Goal: Task Accomplishment & Management: Use online tool/utility

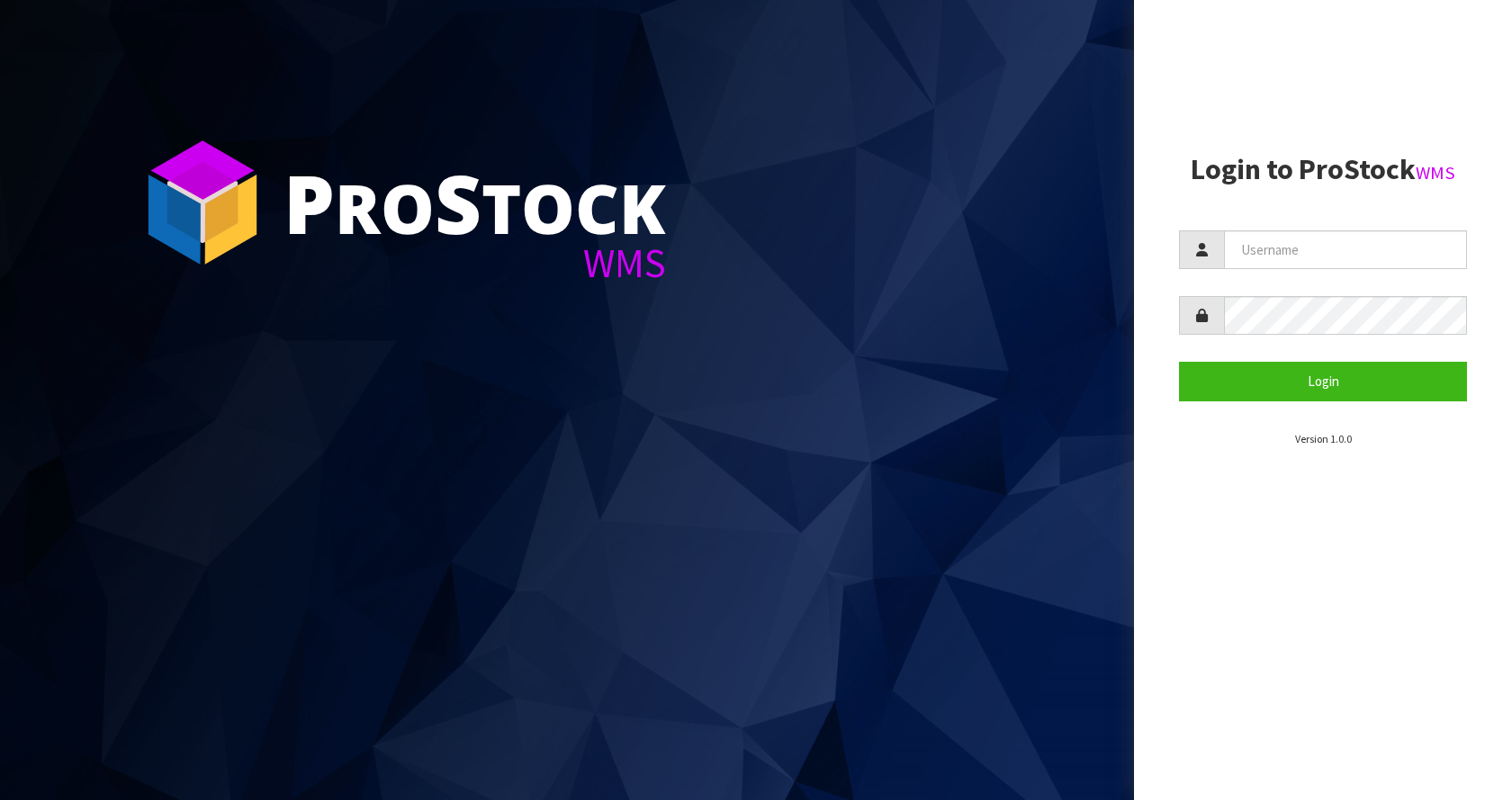
click at [1353, 273] on form "Login" at bounding box center [1323, 316] width 288 height 171
click at [1349, 245] on input "text" at bounding box center [1345, 250] width 243 height 38
type input "[EMAIL_ADDRESS][DOMAIN_NAME]"
click at [1179, 362] on button "Login" at bounding box center [1323, 381] width 288 height 38
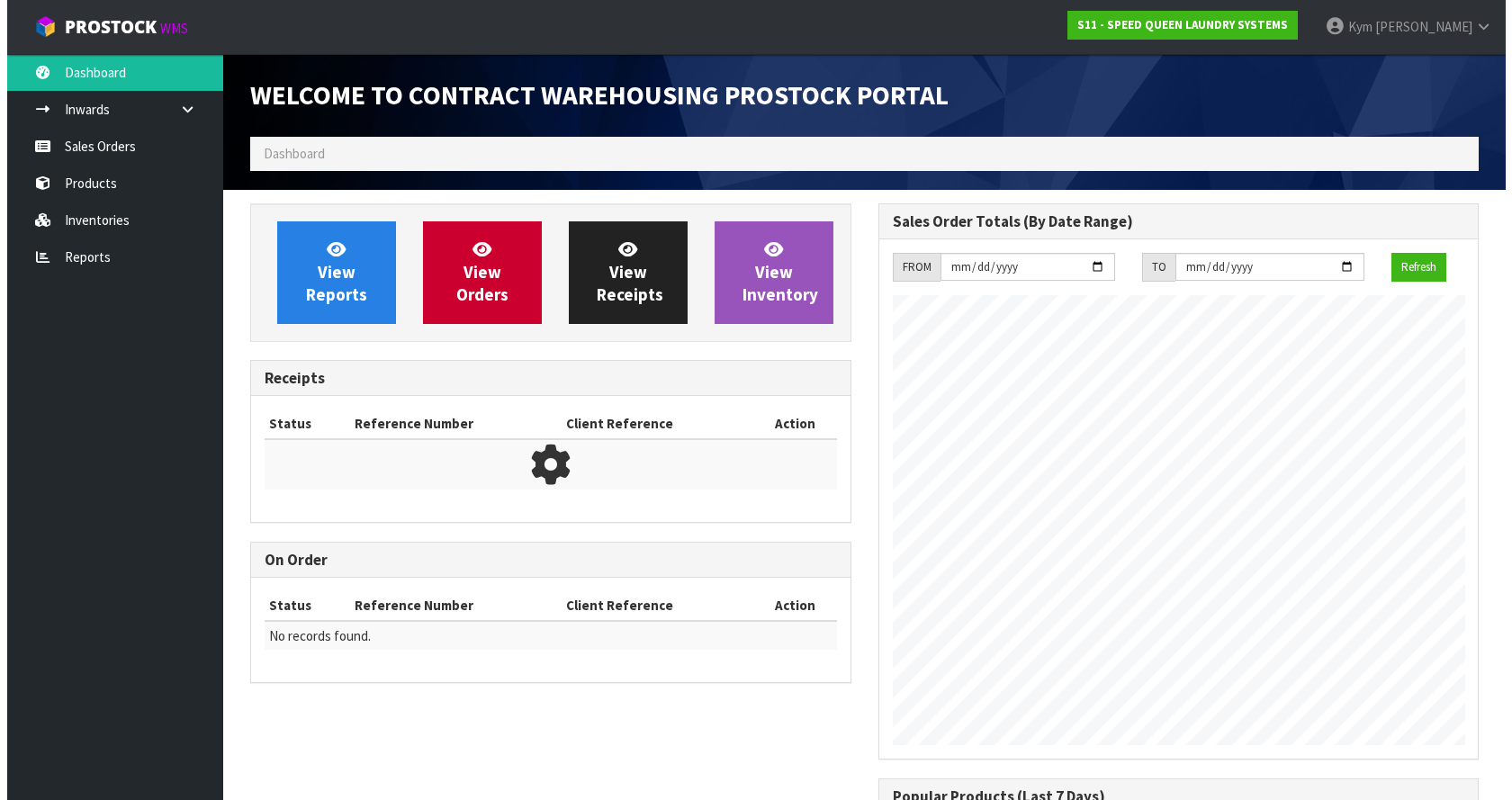
scroll to position [862, 627]
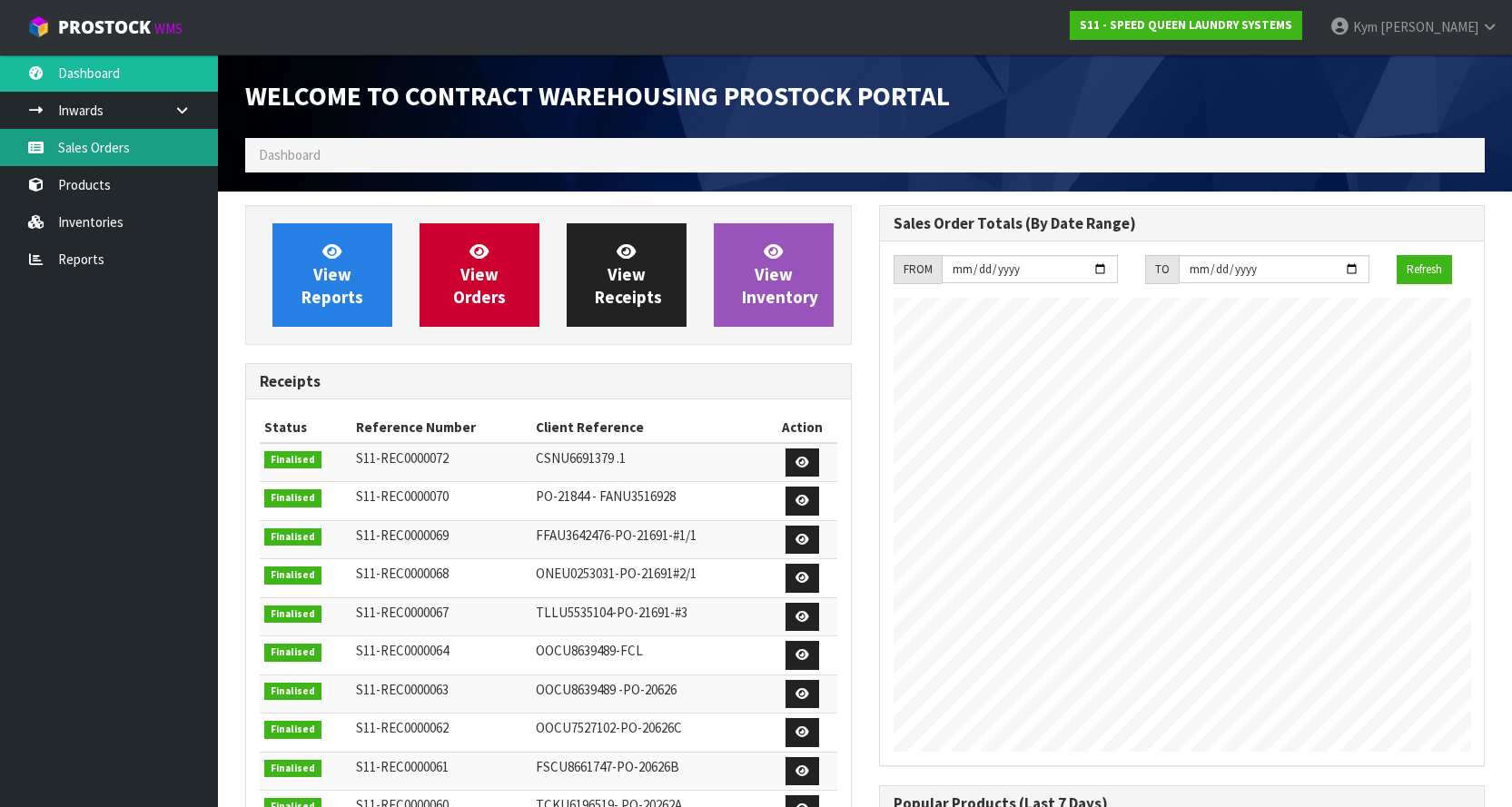
click at [148, 163] on link "Sales Orders" at bounding box center [109, 147] width 218 height 37
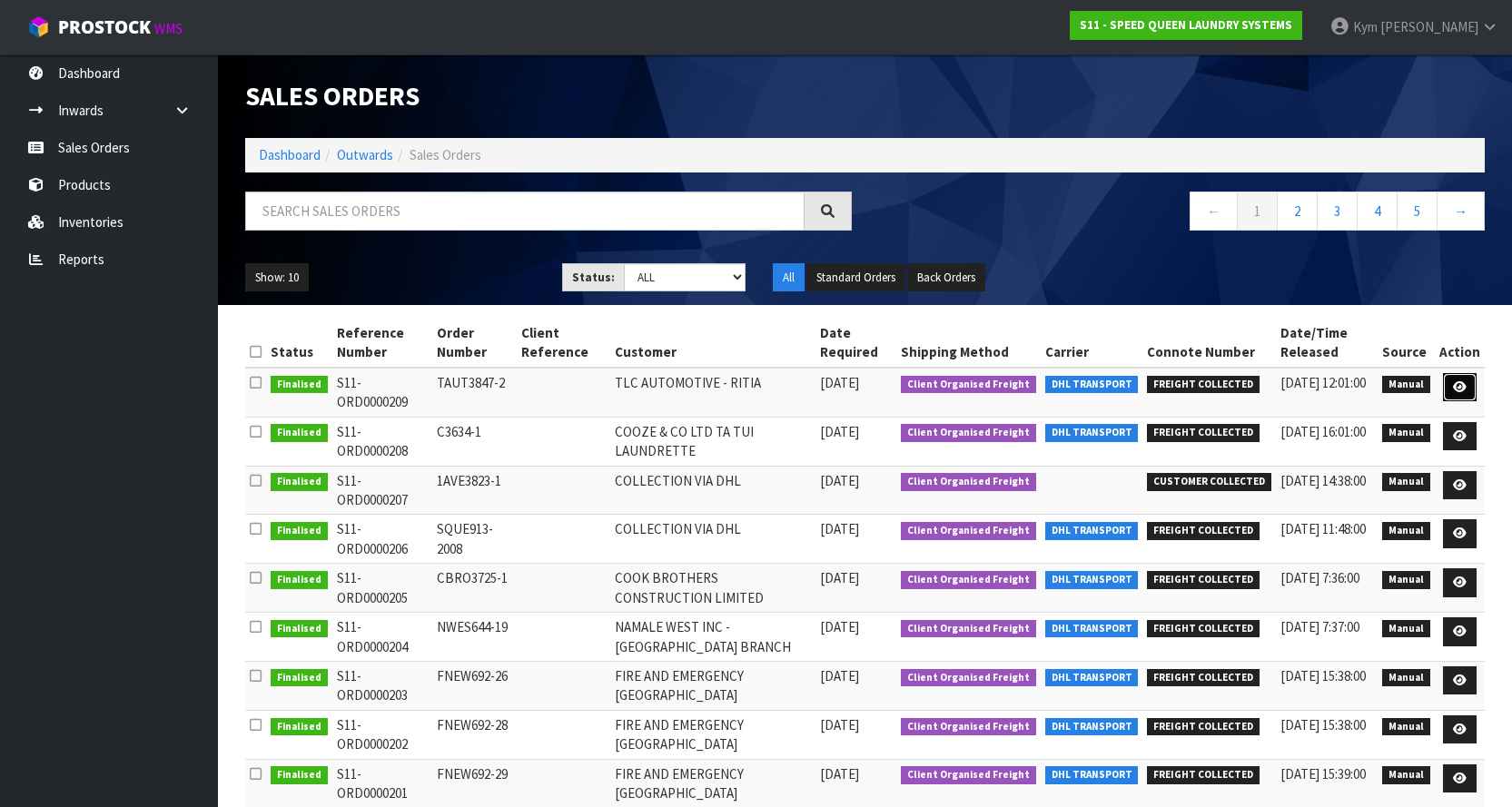
click at [1455, 386] on icon at bounding box center [1460, 387] width 14 height 12
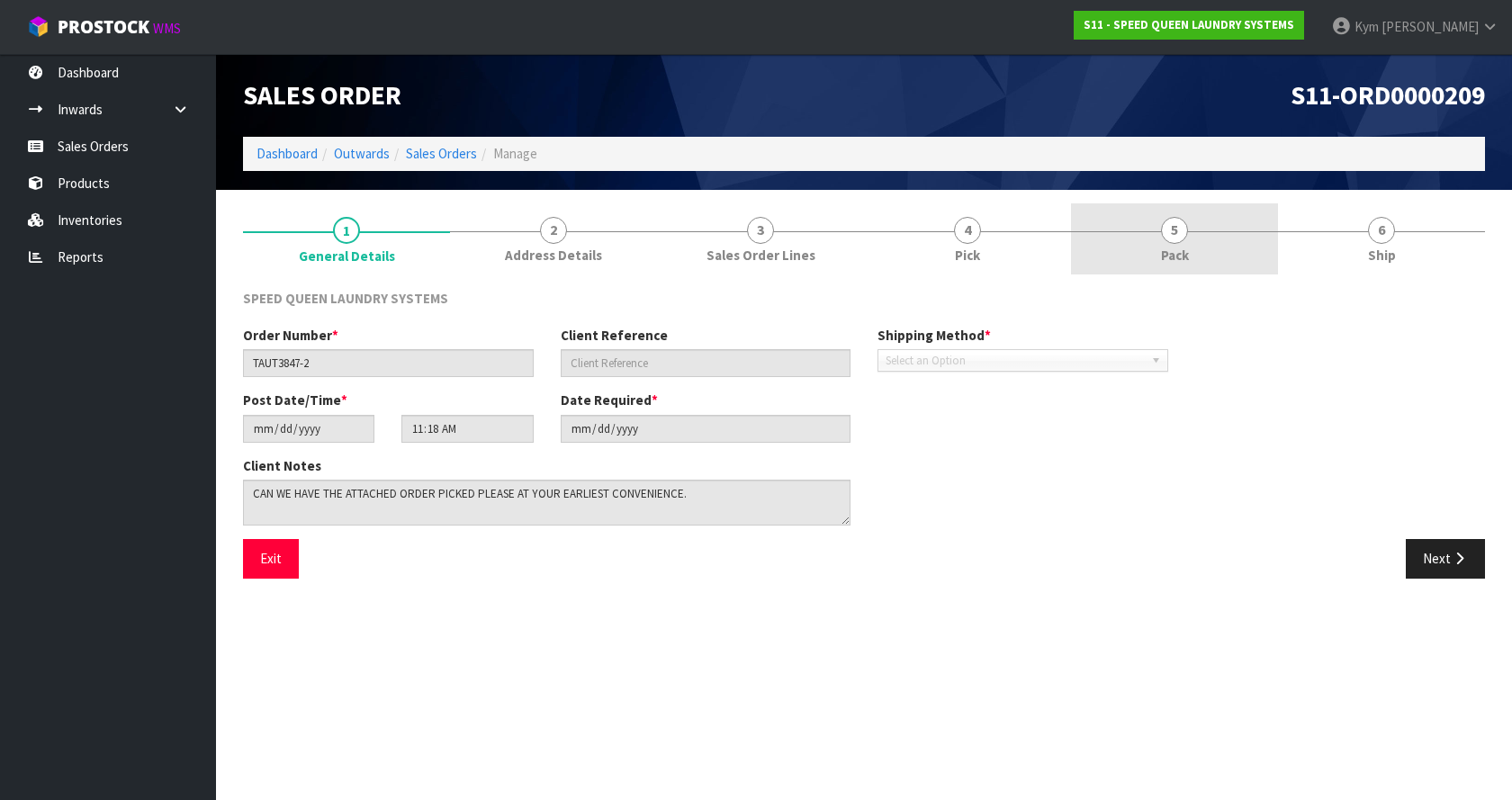
click at [1173, 244] on link "5 Pack" at bounding box center [1174, 239] width 207 height 71
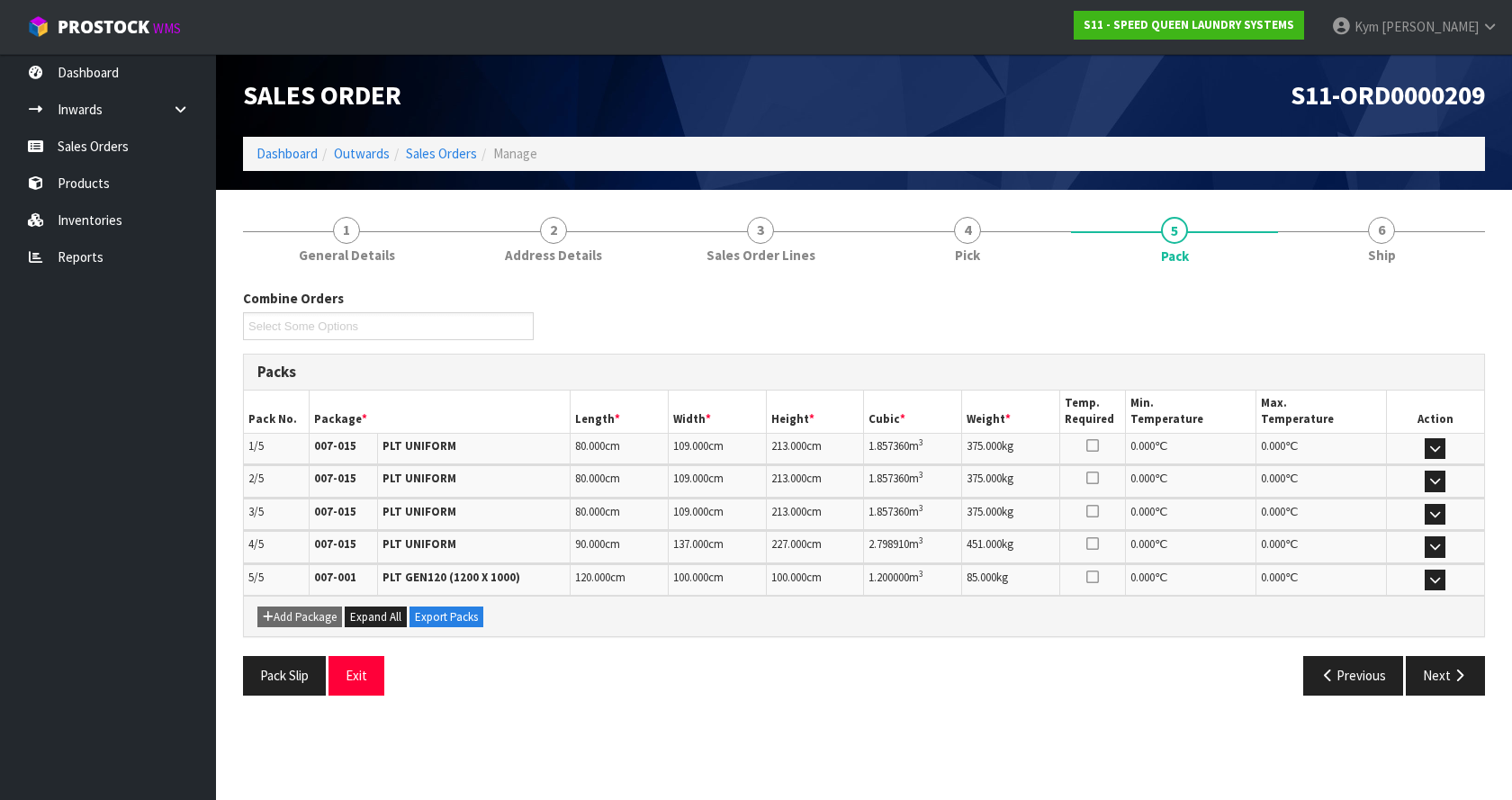
drag, startPoint x: 1467, startPoint y: 548, endPoint x: 1452, endPoint y: 549, distance: 15.0
click at [1465, 548] on td at bounding box center [1435, 546] width 98 height 32
click at [1453, 554] on td at bounding box center [1435, 546] width 98 height 32
click at [1427, 550] on button "button" at bounding box center [1434, 547] width 21 height 22
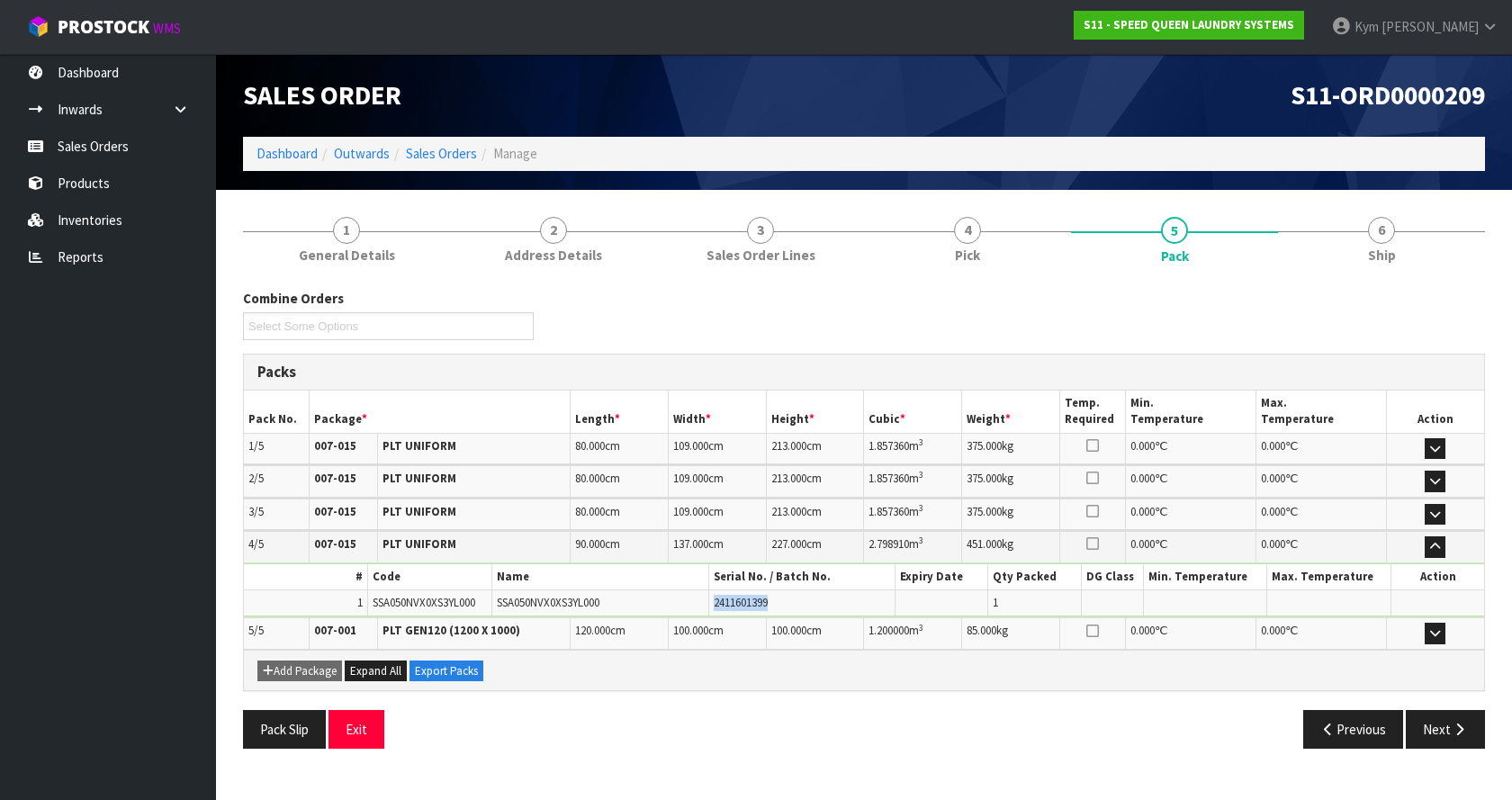
drag, startPoint x: 785, startPoint y: 601, endPoint x: 699, endPoint y: 595, distance: 86.2
click at [699, 595] on tr "1 SSA050NVX0XS3YL000 SSA050NVX0XS3YL000 2411601399 1" at bounding box center [864, 602] width 1240 height 26
copy tr "2411601399"
click at [1434, 554] on button "button" at bounding box center [1434, 547] width 21 height 22
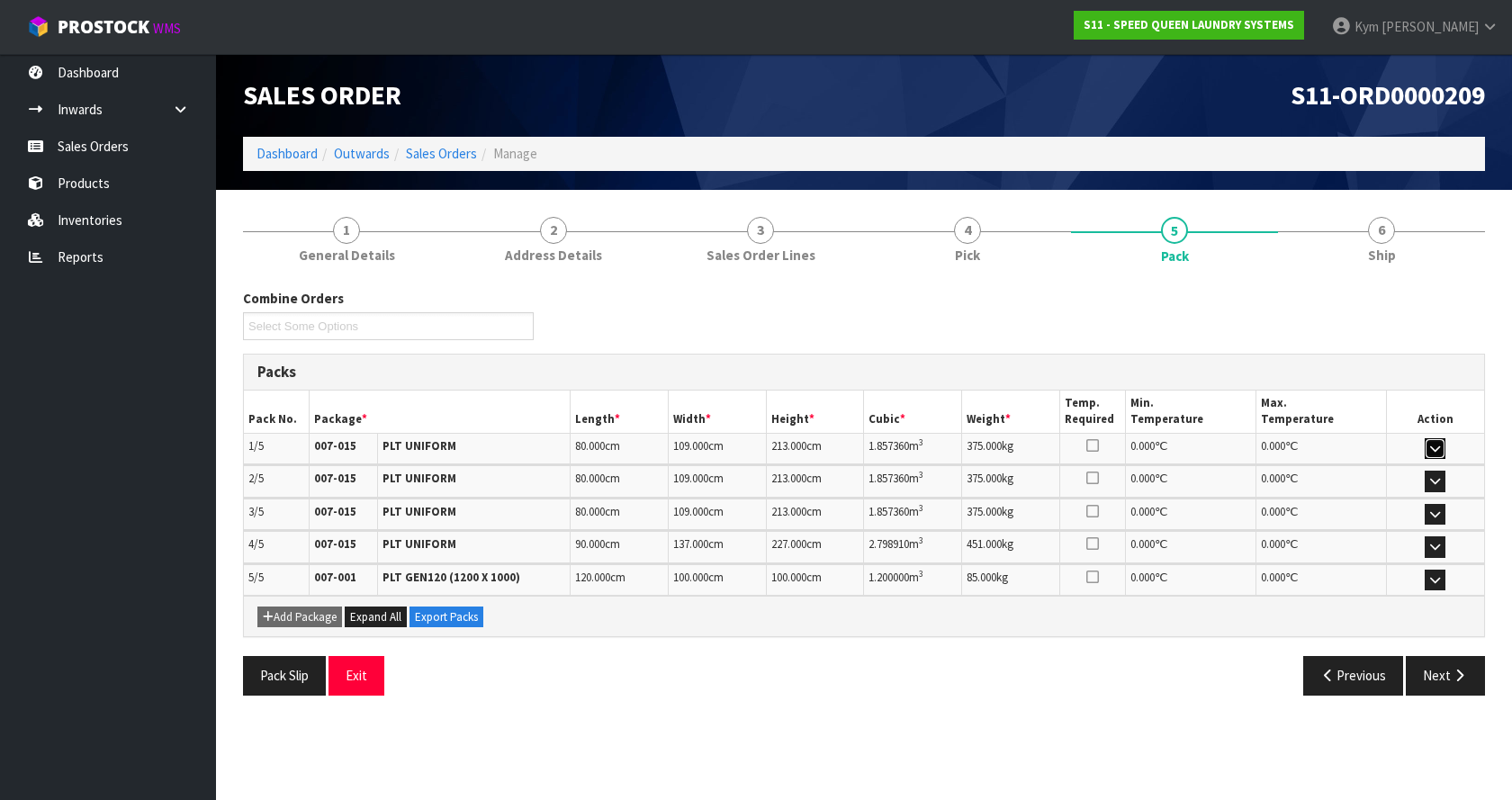
click at [1431, 445] on icon "button" at bounding box center [1434, 449] width 10 height 12
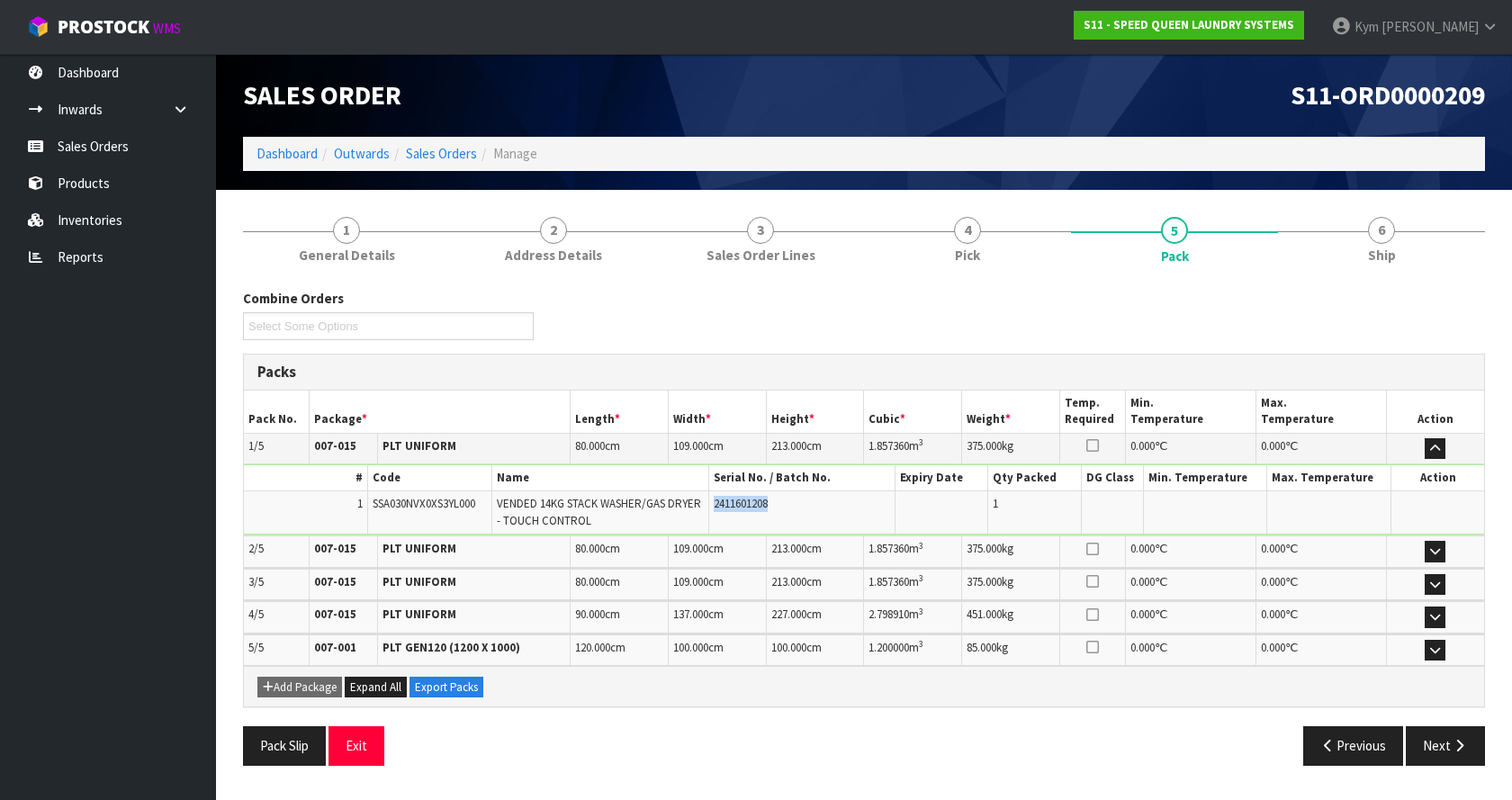
drag, startPoint x: 782, startPoint y: 499, endPoint x: 716, endPoint y: 500, distance: 66.0
click at [716, 500] on td "2411601208" at bounding box center [803, 513] width 186 height 42
copy span "2411601208"
click at [1424, 448] on td at bounding box center [1435, 449] width 98 height 32
click at [1426, 449] on button "button" at bounding box center [1434, 450] width 21 height 22
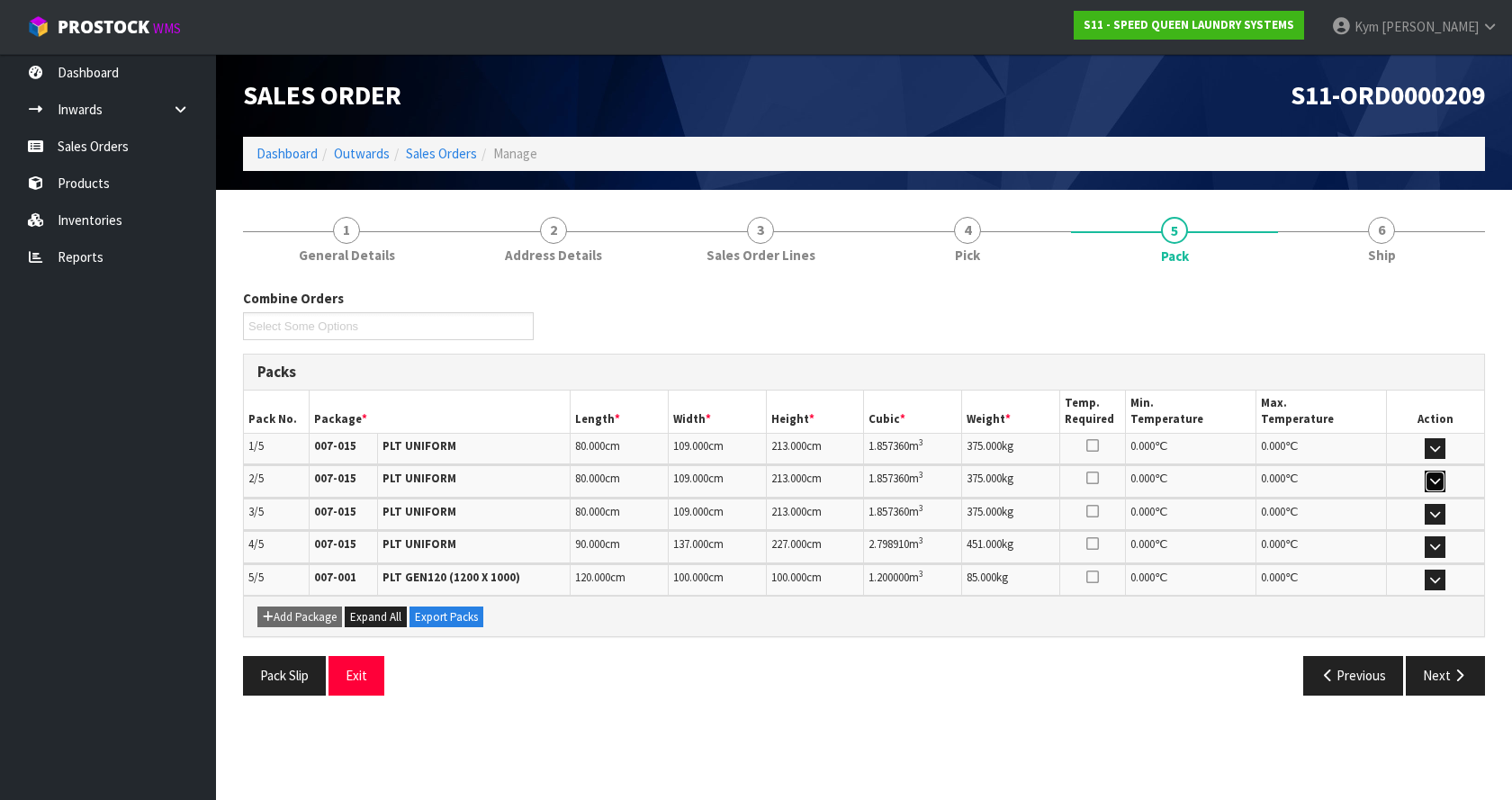
click at [1426, 475] on button "button" at bounding box center [1434, 482] width 21 height 22
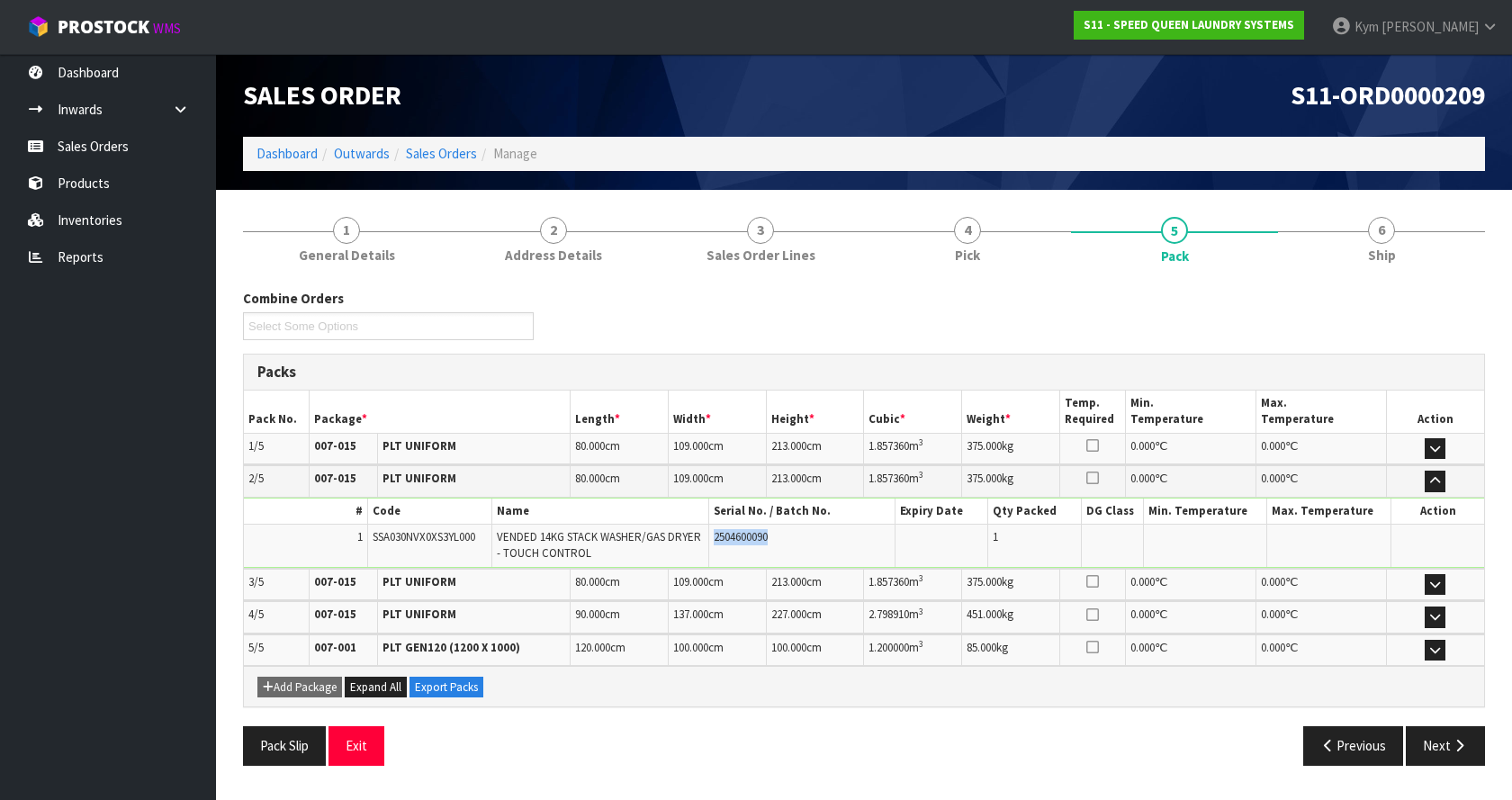
drag, startPoint x: 771, startPoint y: 540, endPoint x: 714, endPoint y: 545, distance: 57.2
click at [714, 545] on td "2504600090" at bounding box center [803, 545] width 186 height 42
copy span "2504600090"
click at [1436, 477] on icon "button" at bounding box center [1434, 481] width 10 height 12
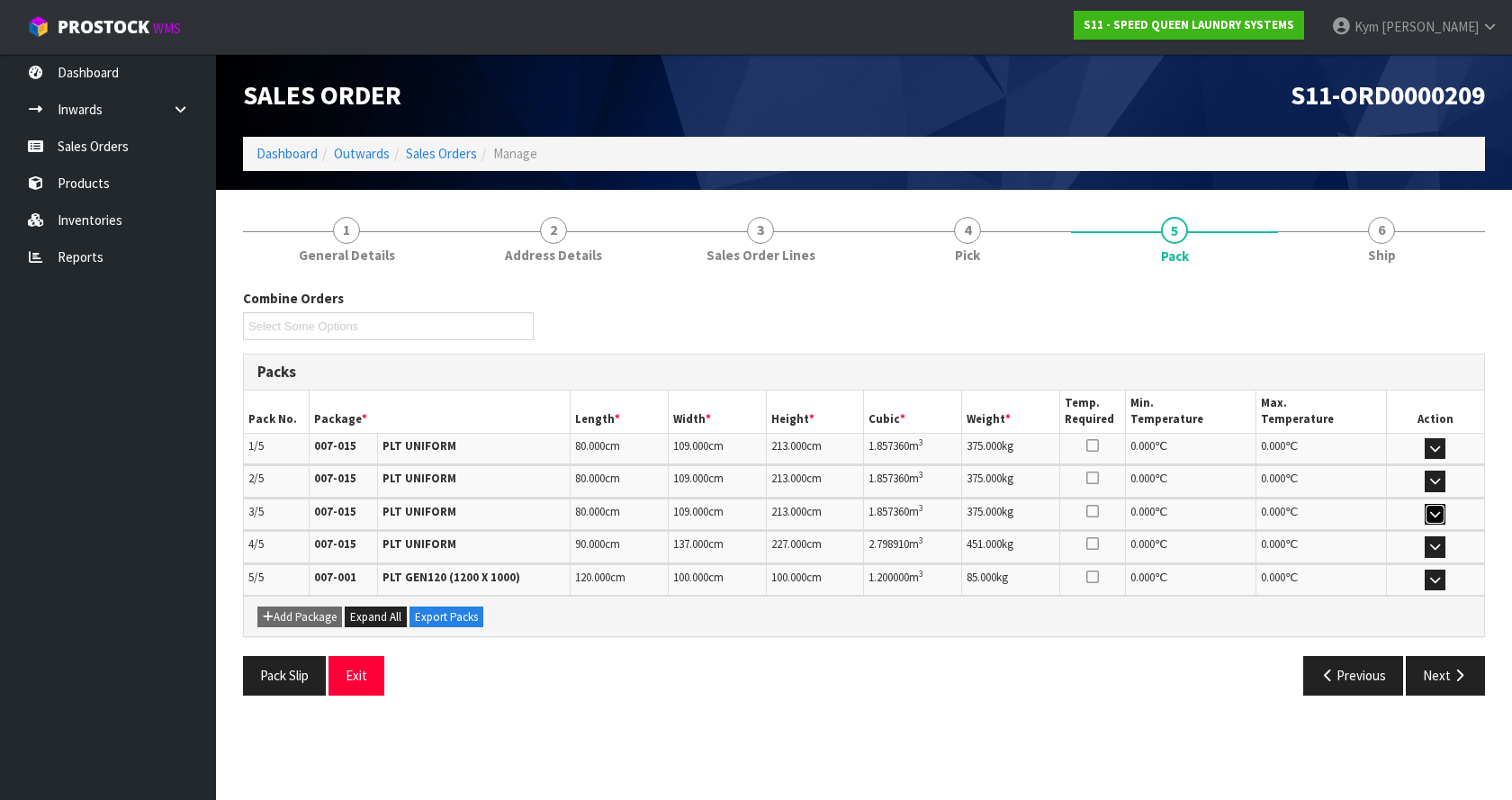
click at [1435, 517] on icon "button" at bounding box center [1434, 514] width 10 height 12
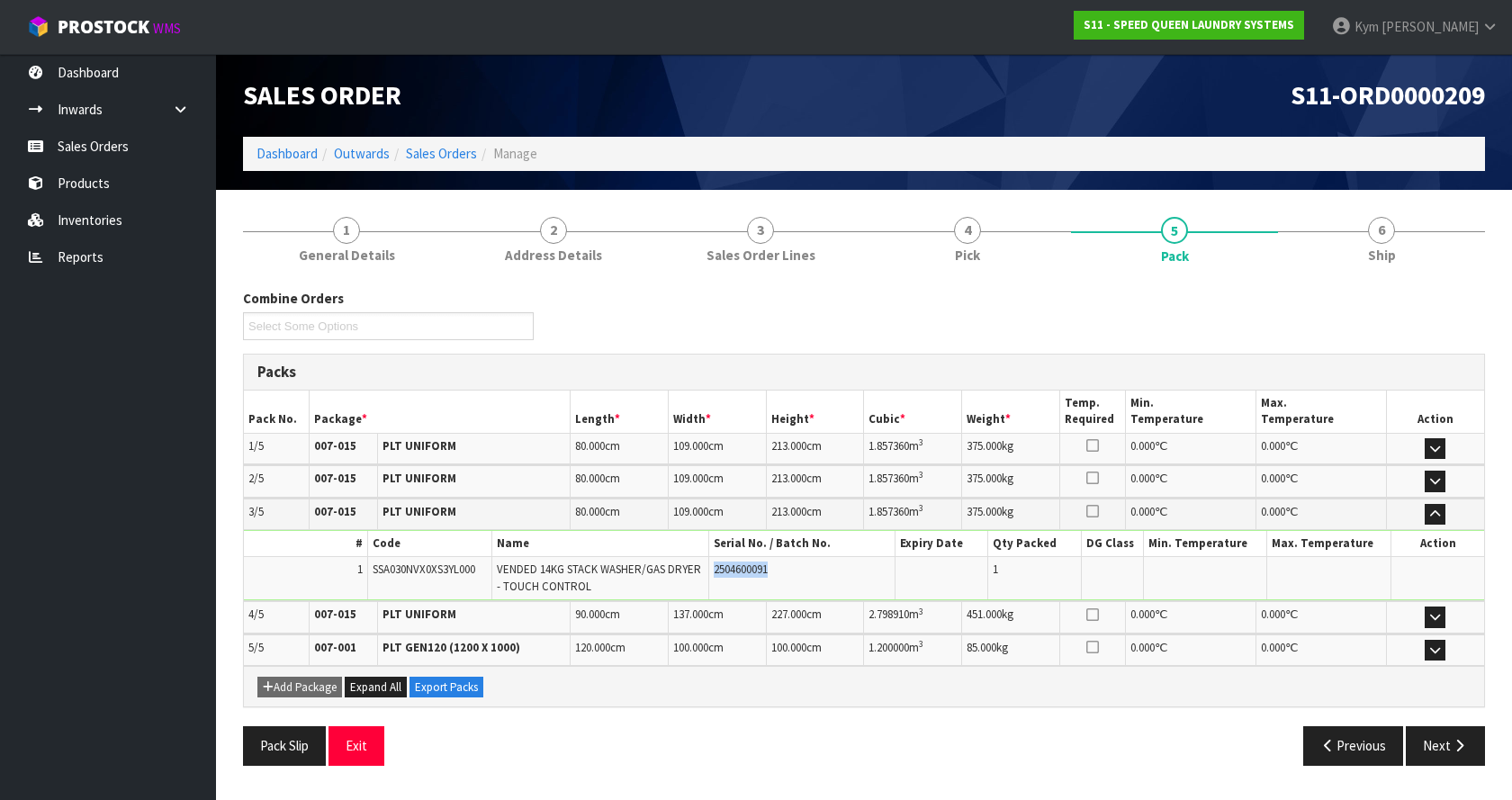
drag, startPoint x: 780, startPoint y: 569, endPoint x: 712, endPoint y: 573, distance: 68.1
click at [712, 573] on td "2504600091" at bounding box center [803, 578] width 186 height 42
copy span "2504600091"
click at [1425, 515] on button "button" at bounding box center [1434, 515] width 21 height 22
